Goal: Find specific page/section: Find specific page/section

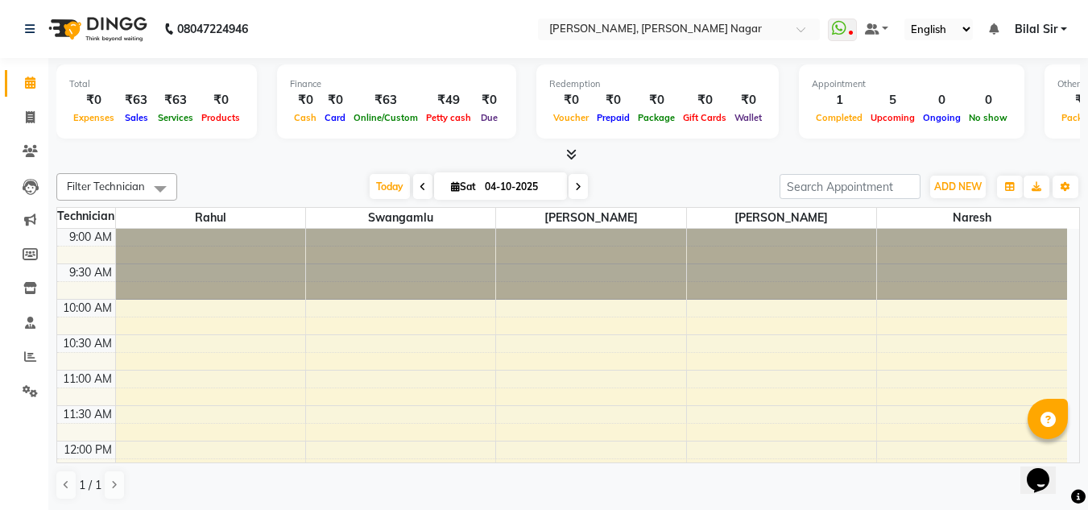
click at [88, 293] on td at bounding box center [86, 290] width 58 height 18
click at [24, 357] on icon at bounding box center [30, 356] width 12 height 12
